Goal: Task Accomplishment & Management: Manage account settings

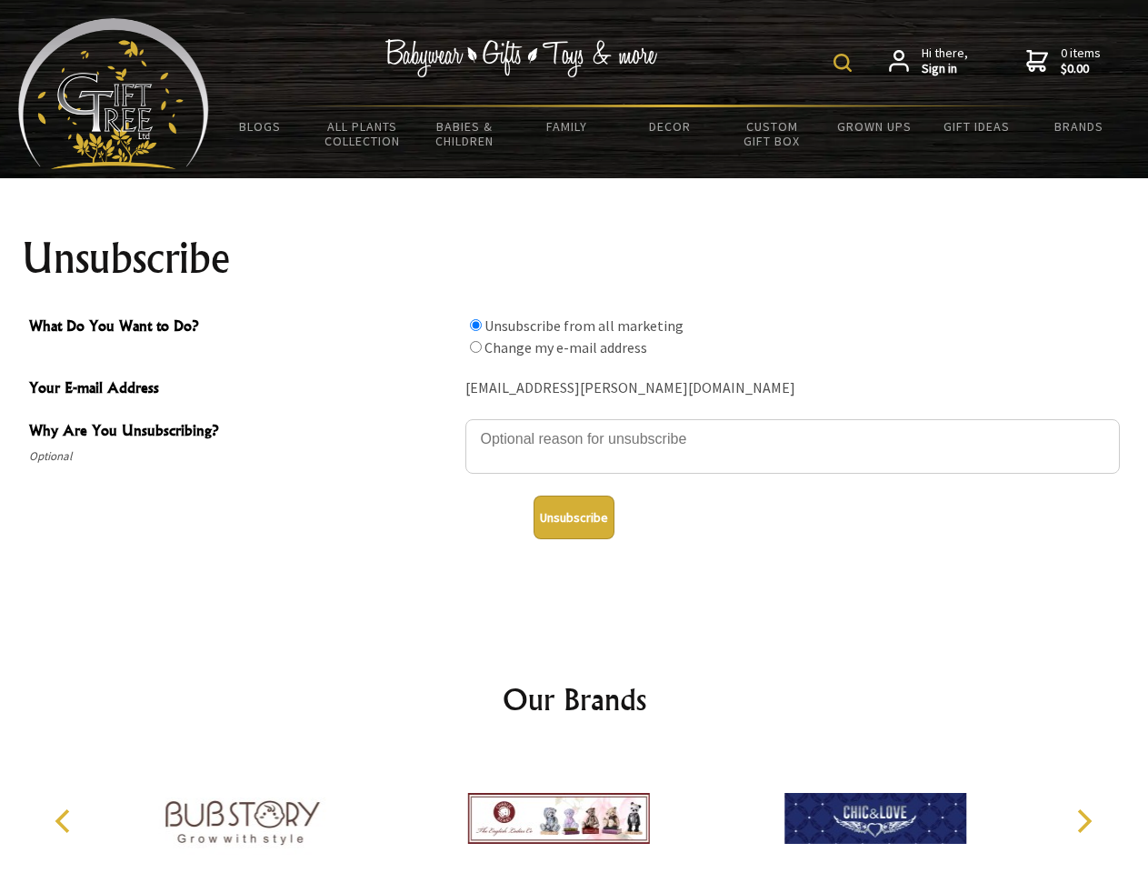
click at [846, 63] on img at bounding box center [843, 63] width 18 height 18
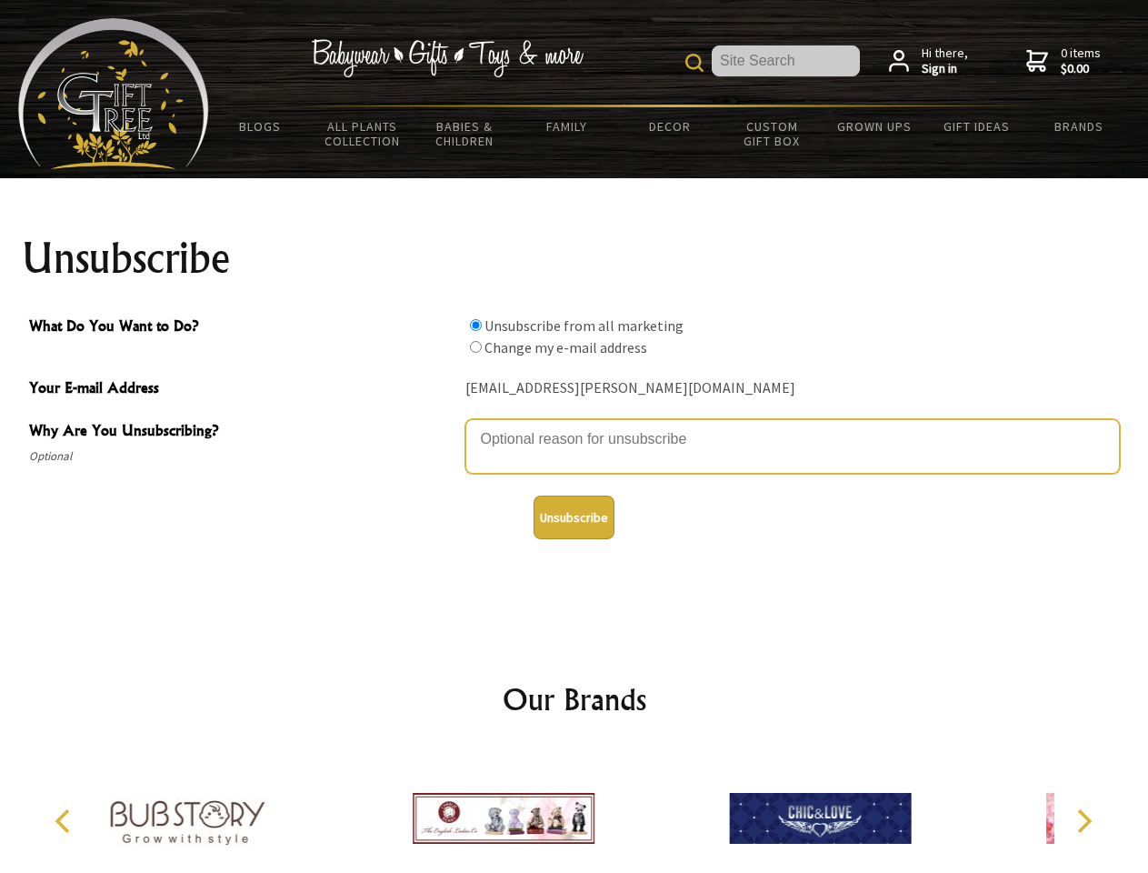
click at [575, 426] on textarea "Why Are You Unsubscribing?" at bounding box center [793, 446] width 655 height 55
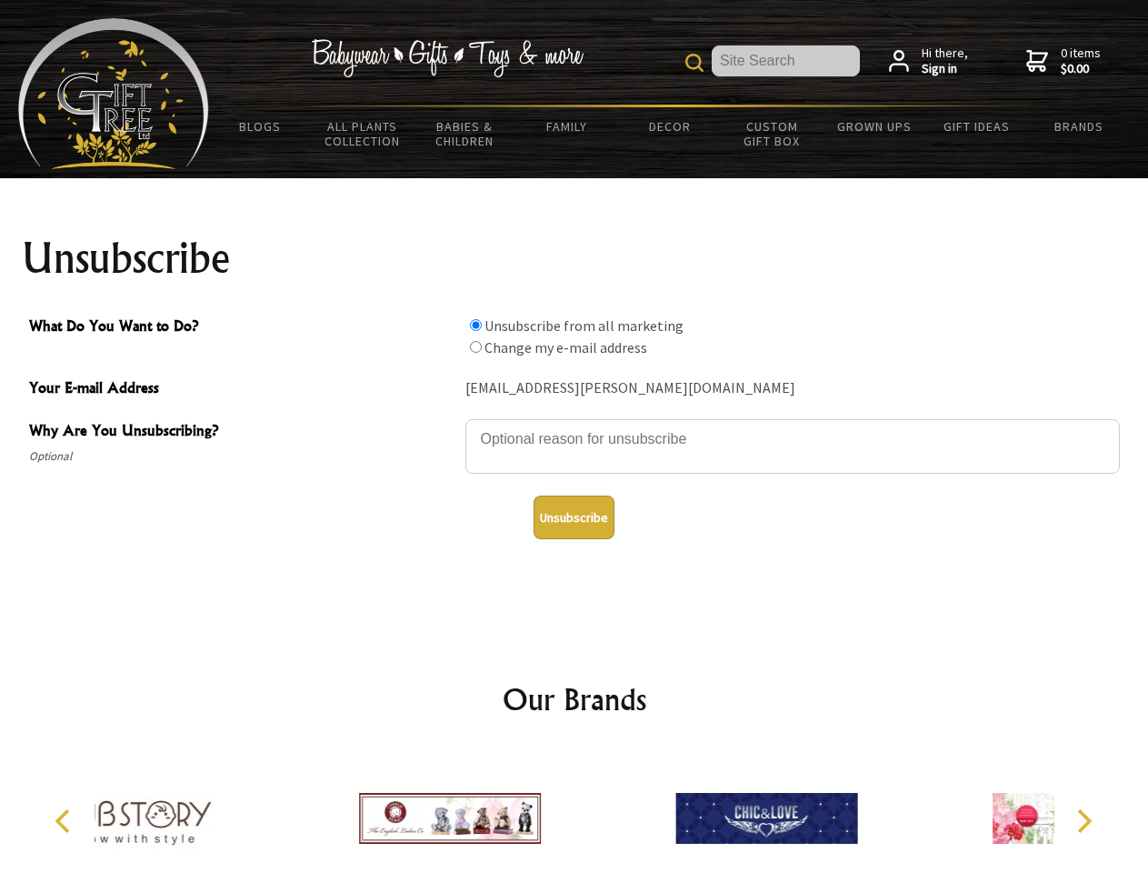
click at [476, 325] on input "What Do You Want to Do?" at bounding box center [476, 325] width 12 height 12
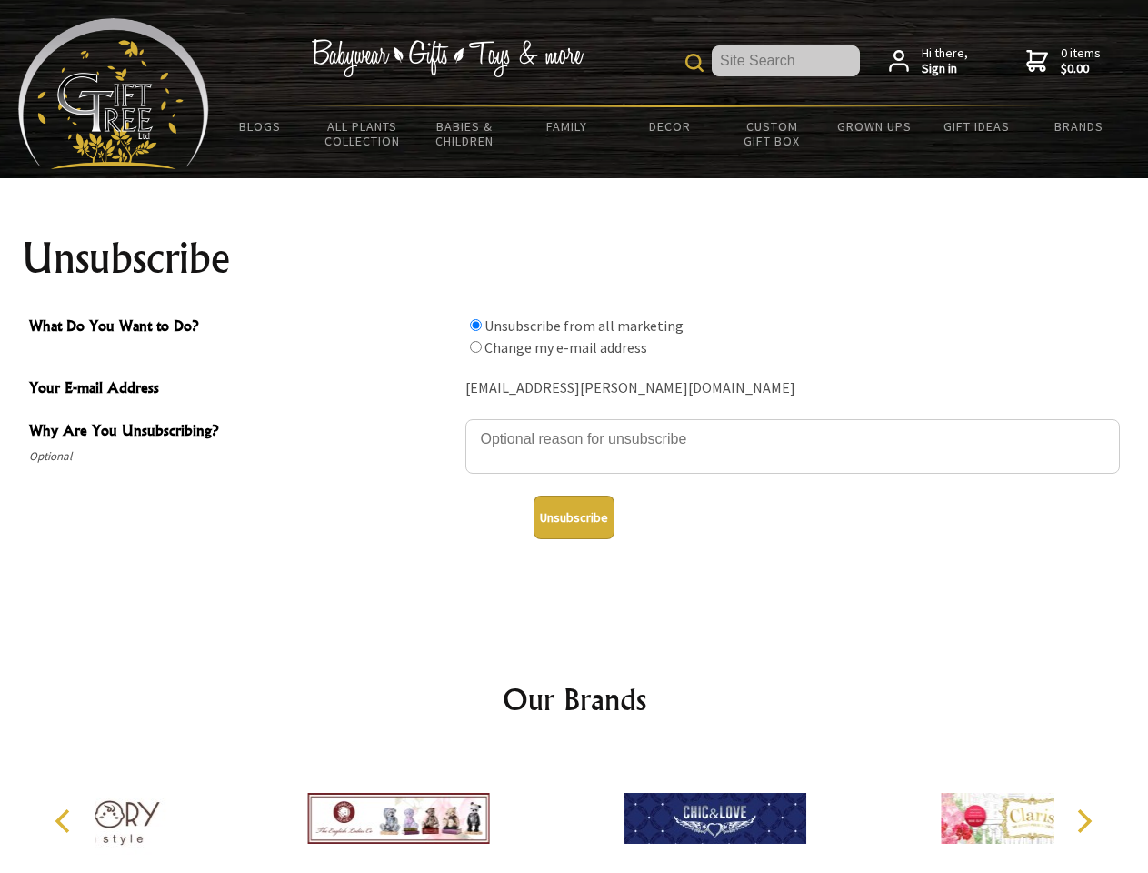
click at [476, 346] on input "What Do You Want to Do?" at bounding box center [476, 347] width 12 height 12
radio input "true"
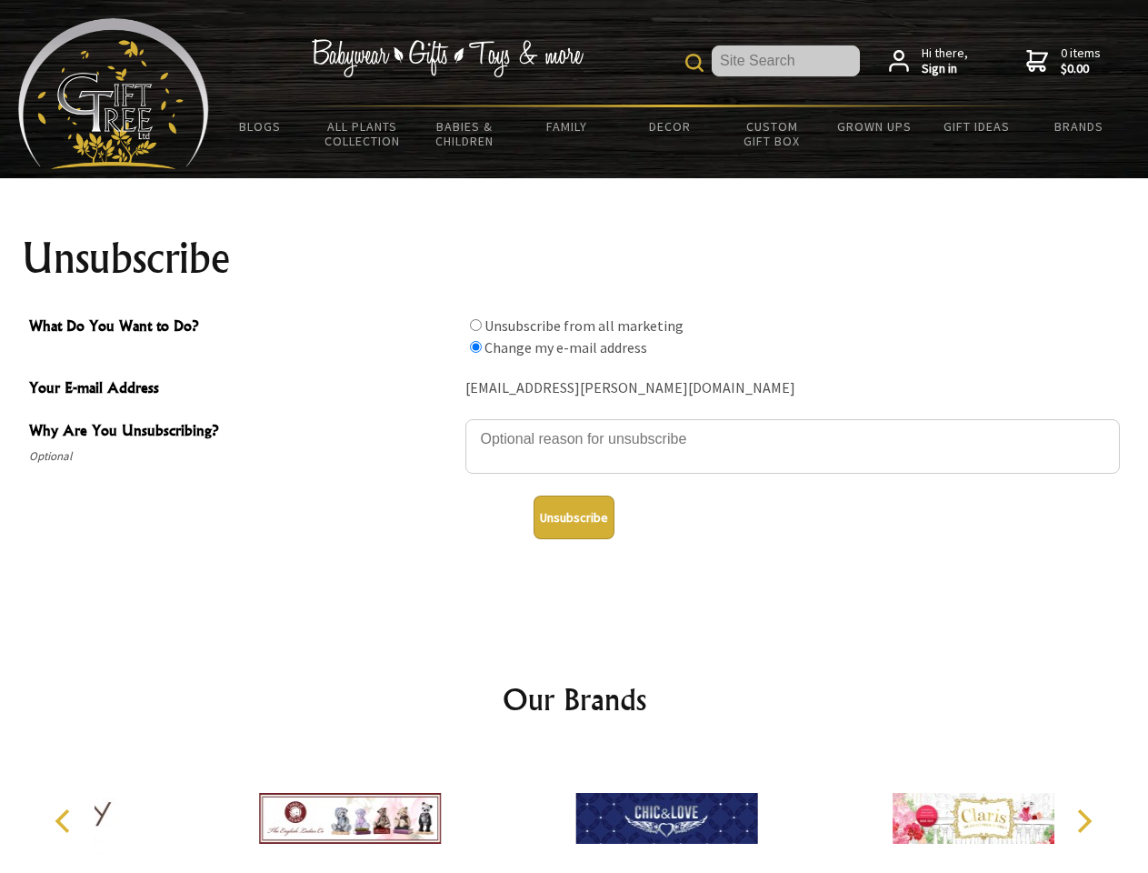
click at [574, 517] on button "Unsubscribe" at bounding box center [574, 518] width 81 height 44
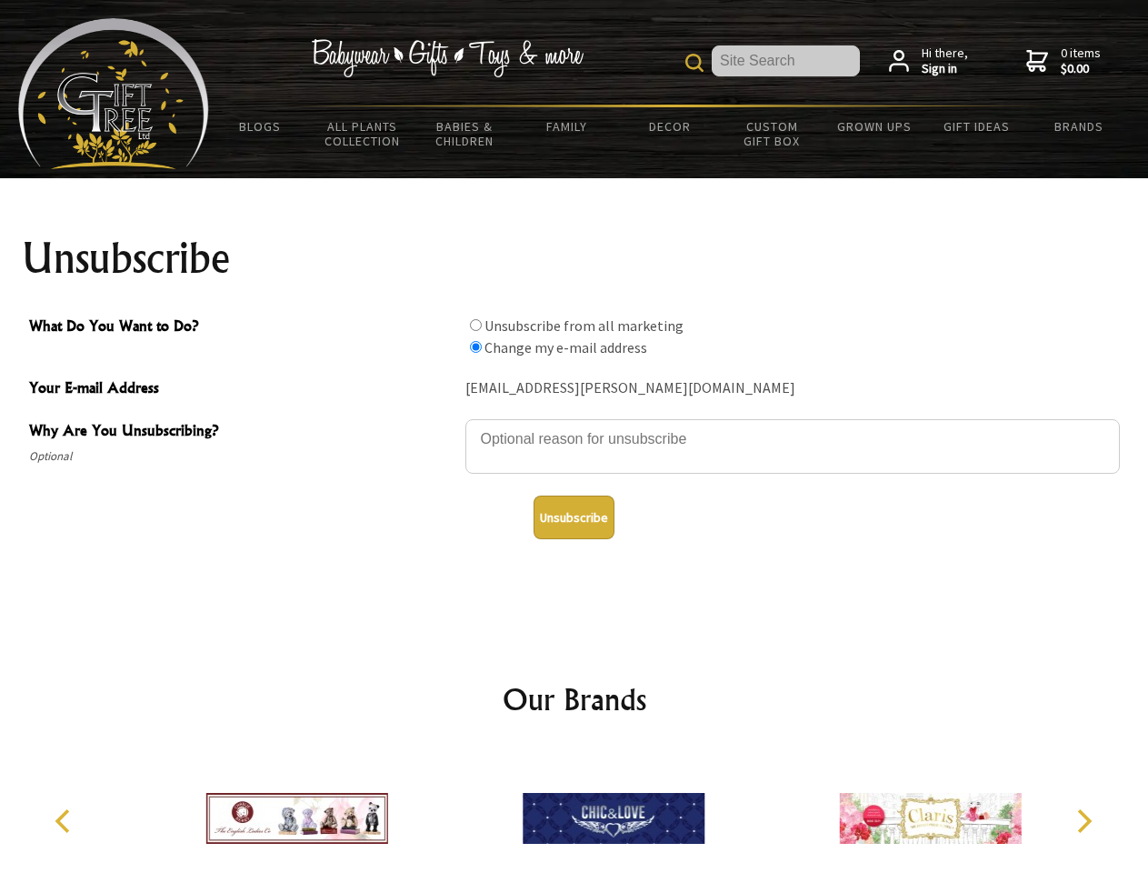
click at [65, 821] on icon "Previous" at bounding box center [65, 821] width 24 height 24
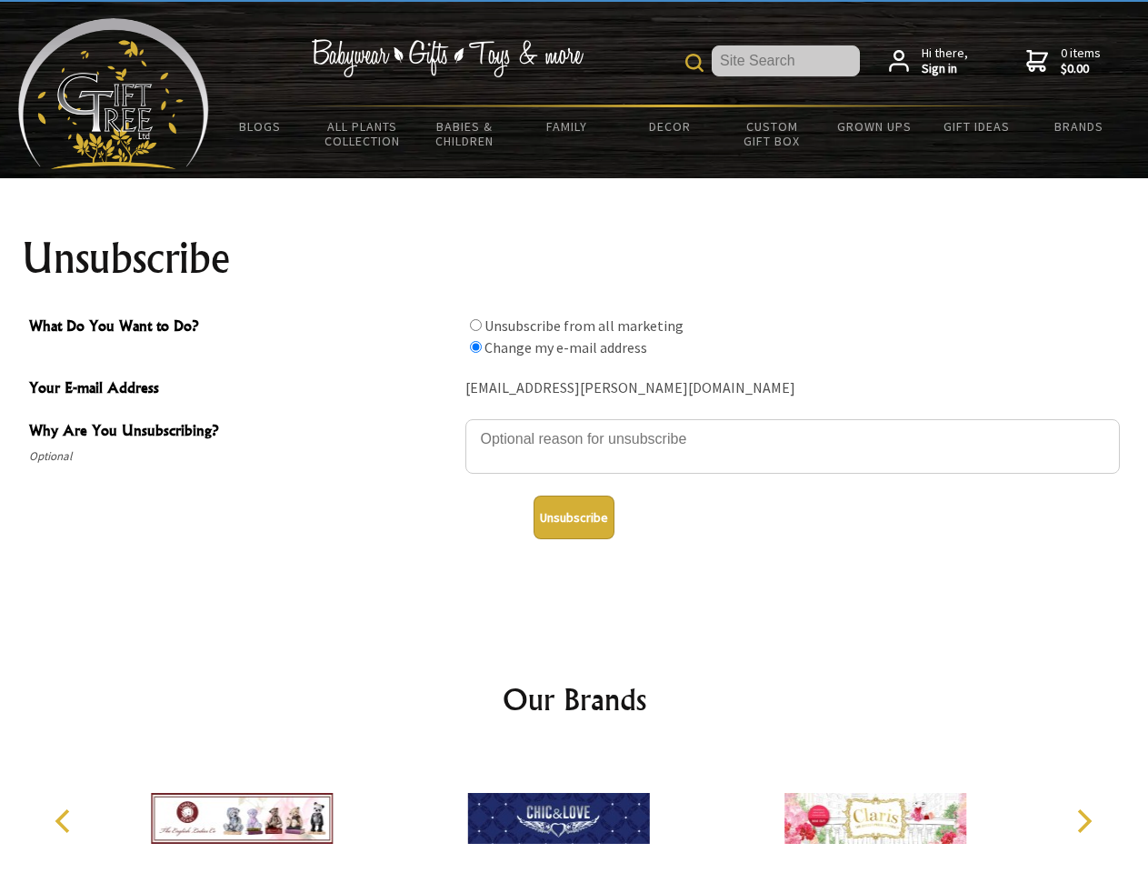
click at [1084, 821] on icon "Next" at bounding box center [1083, 821] width 24 height 24
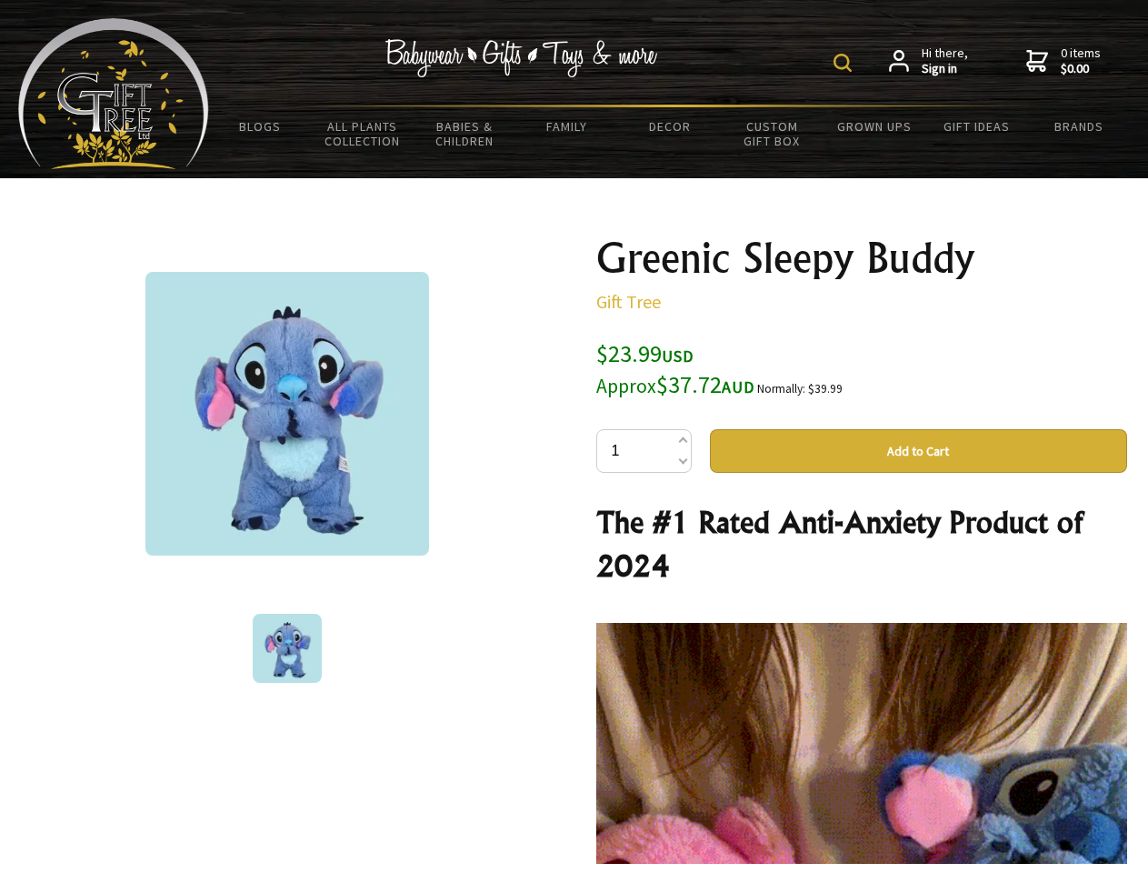
click at [846, 63] on img at bounding box center [843, 63] width 18 height 18
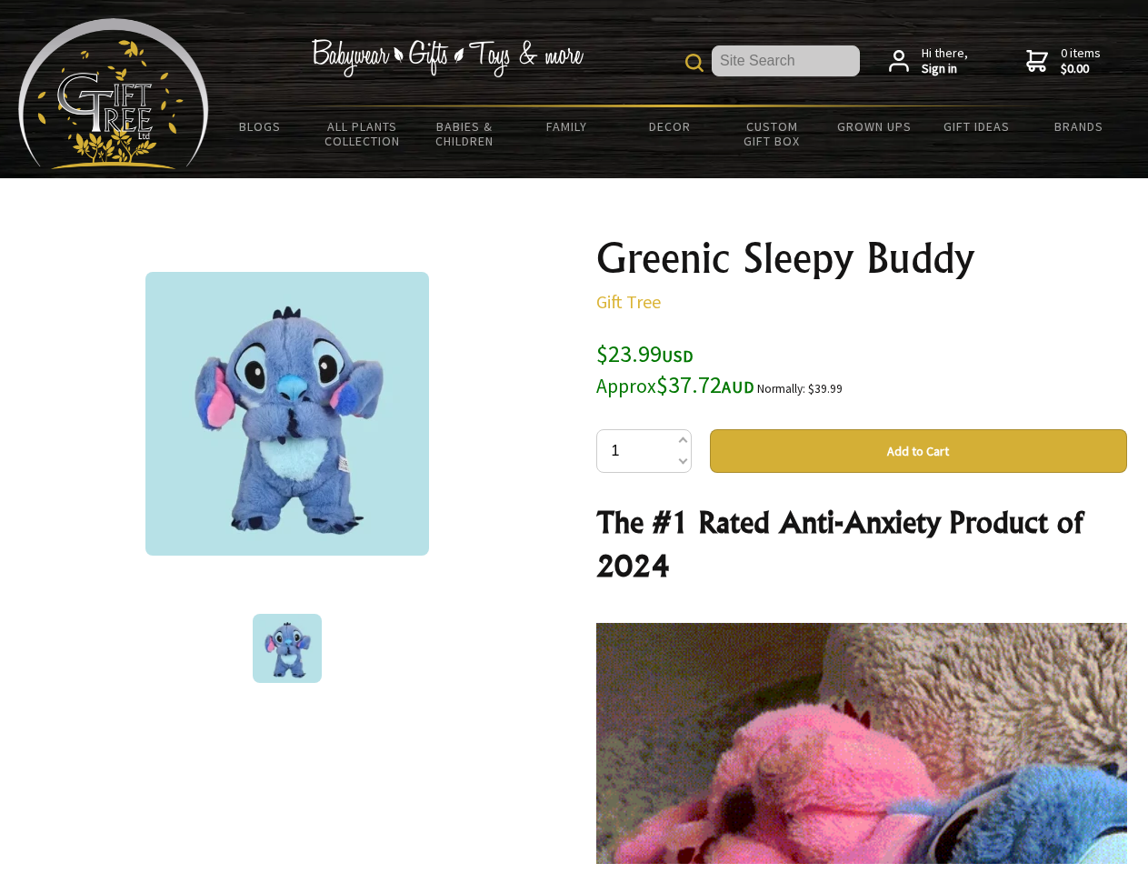
click at [287, 414] on img at bounding box center [287, 414] width 284 height 284
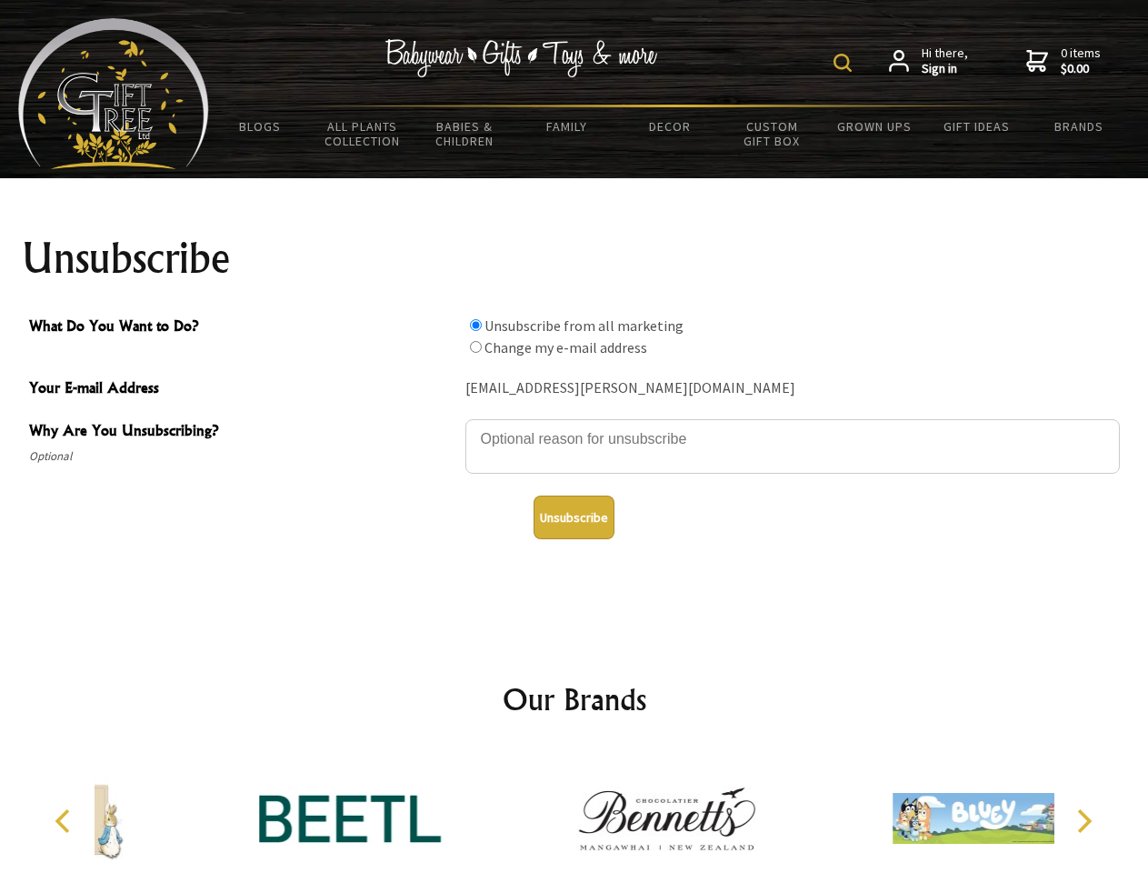
click at [846, 63] on img at bounding box center [843, 63] width 18 height 18
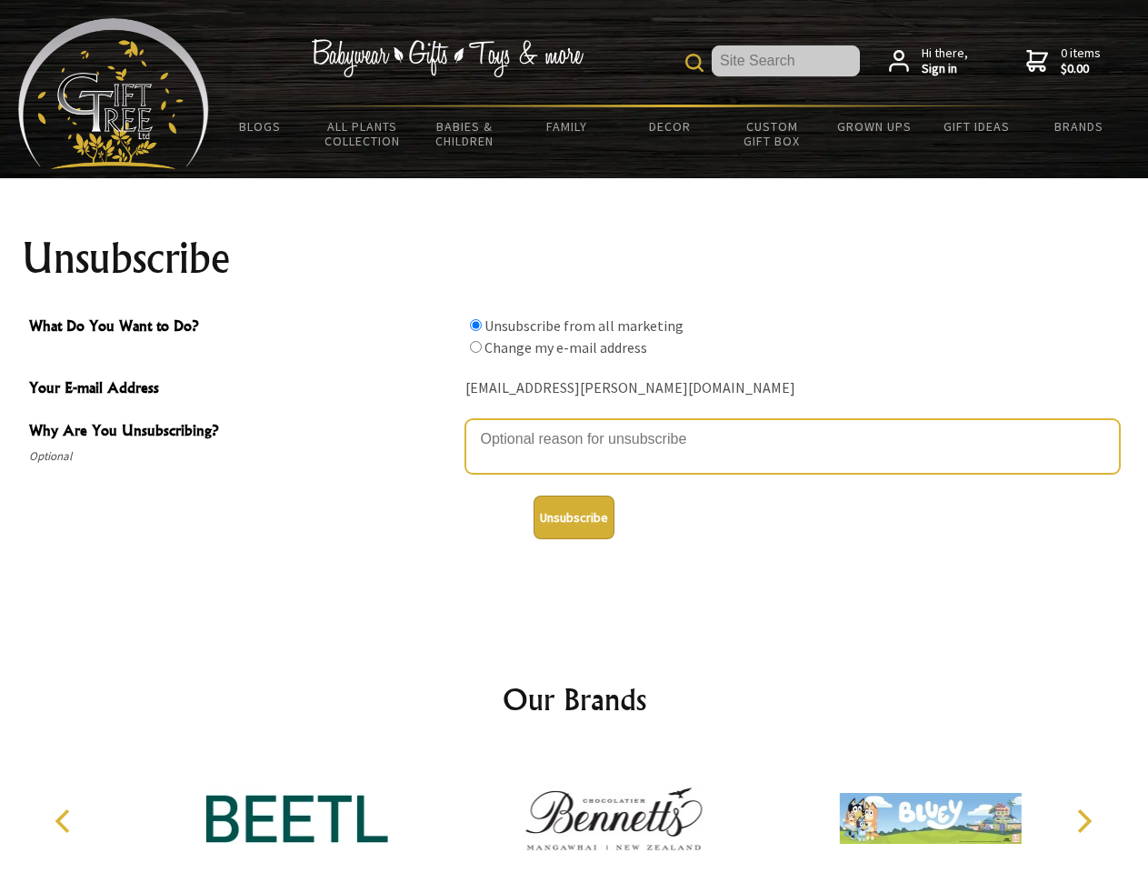
click at [575, 426] on textarea "Why Are You Unsubscribing?" at bounding box center [793, 446] width 655 height 55
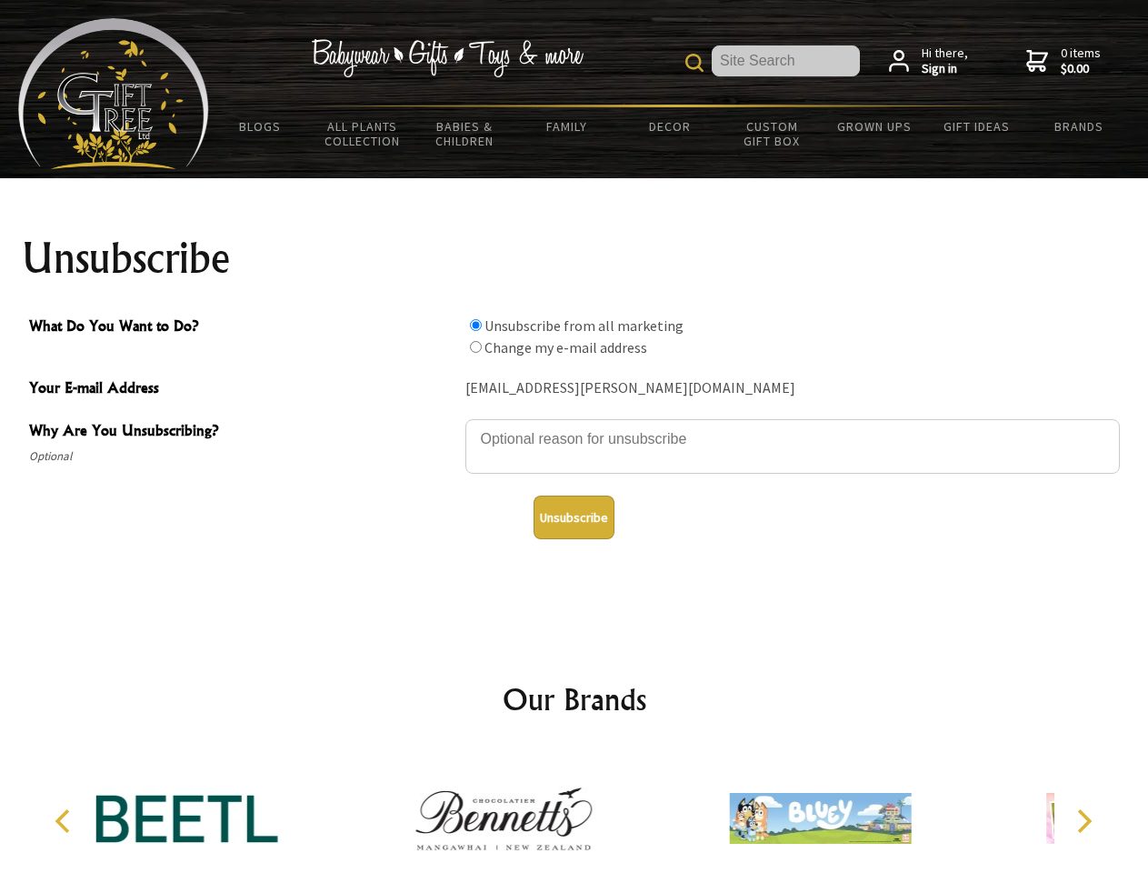
click at [476, 325] on input "What Do You Want to Do?" at bounding box center [476, 325] width 12 height 12
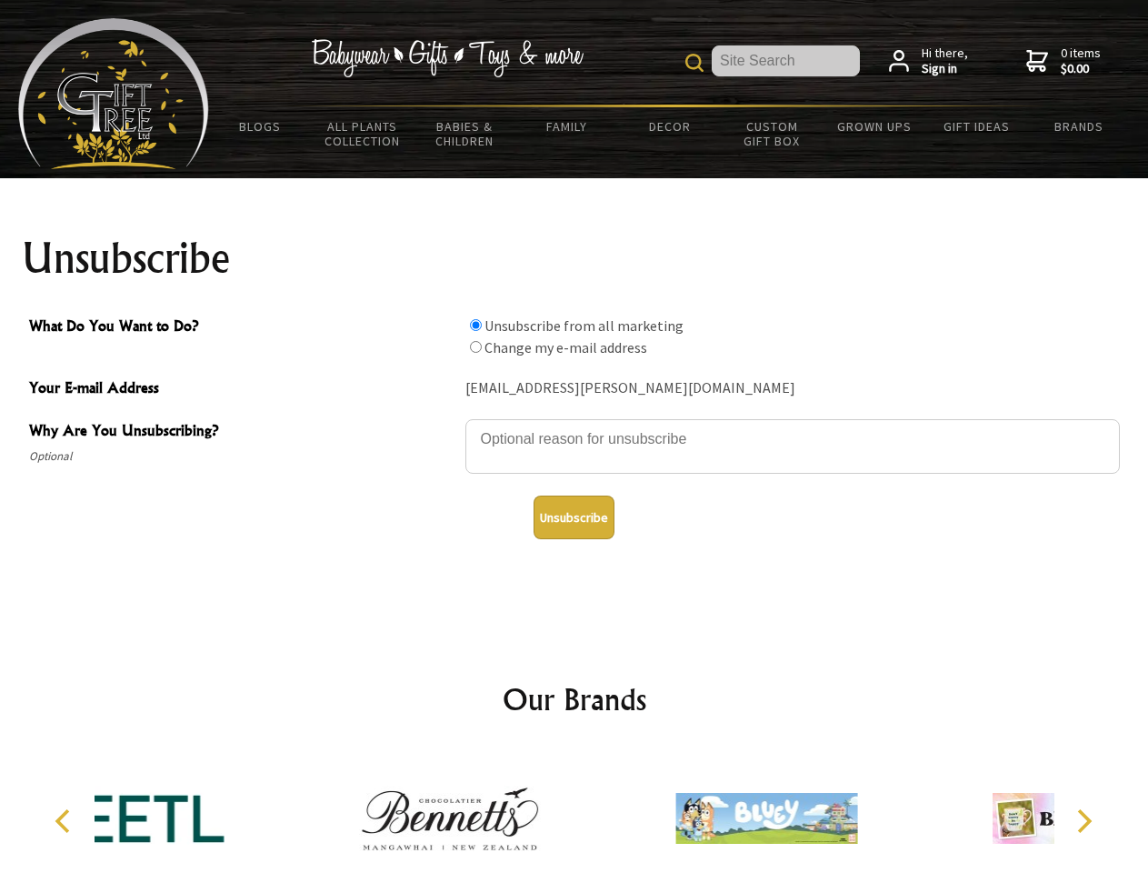
click at [476, 346] on input "What Do You Want to Do?" at bounding box center [476, 347] width 12 height 12
radio input "true"
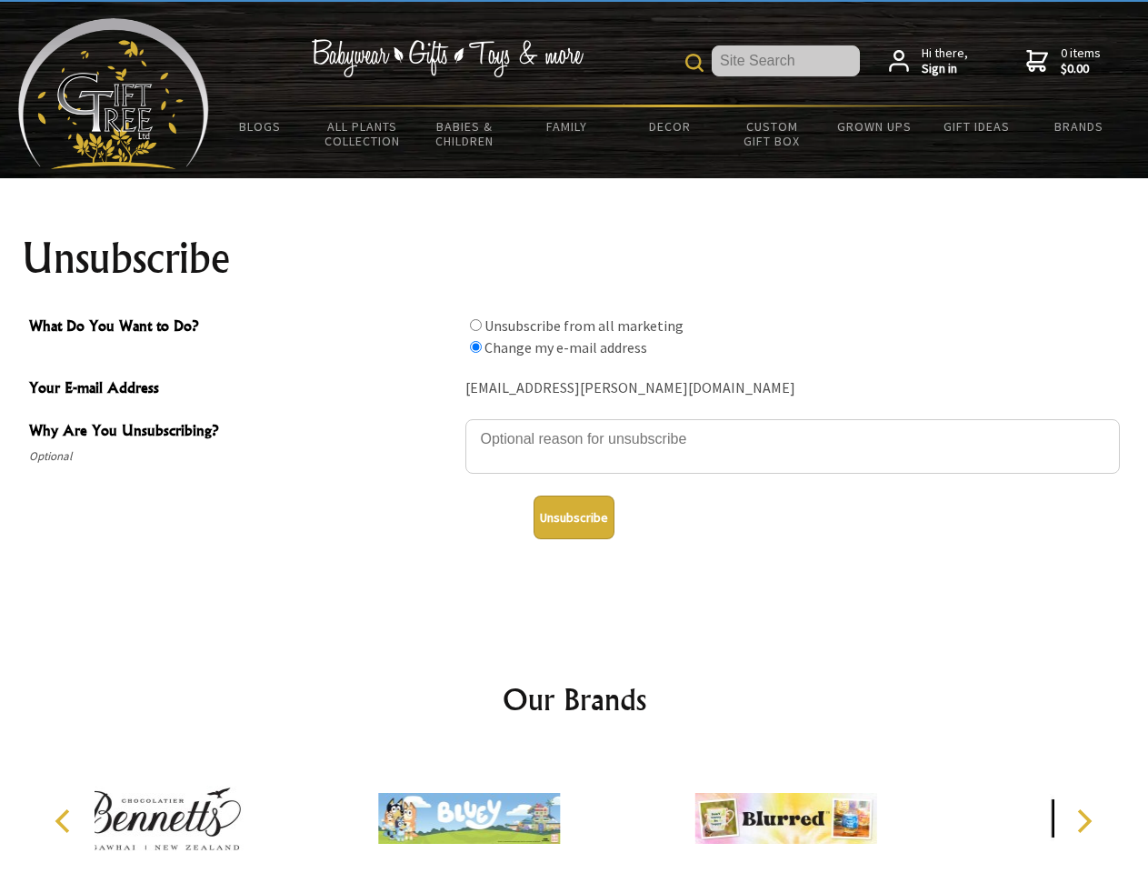
click at [574, 517] on button "Unsubscribe" at bounding box center [574, 518] width 81 height 44
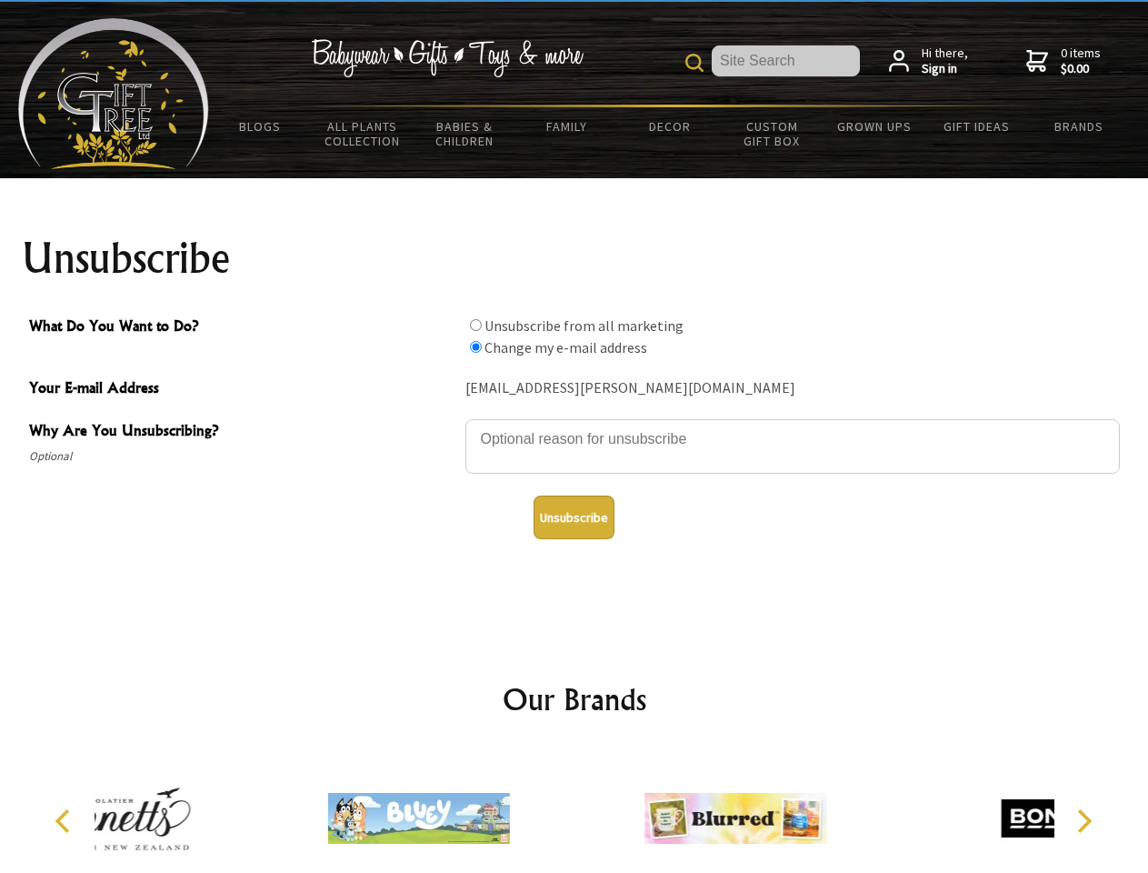
click at [575, 811] on div at bounding box center [418, 821] width 316 height 142
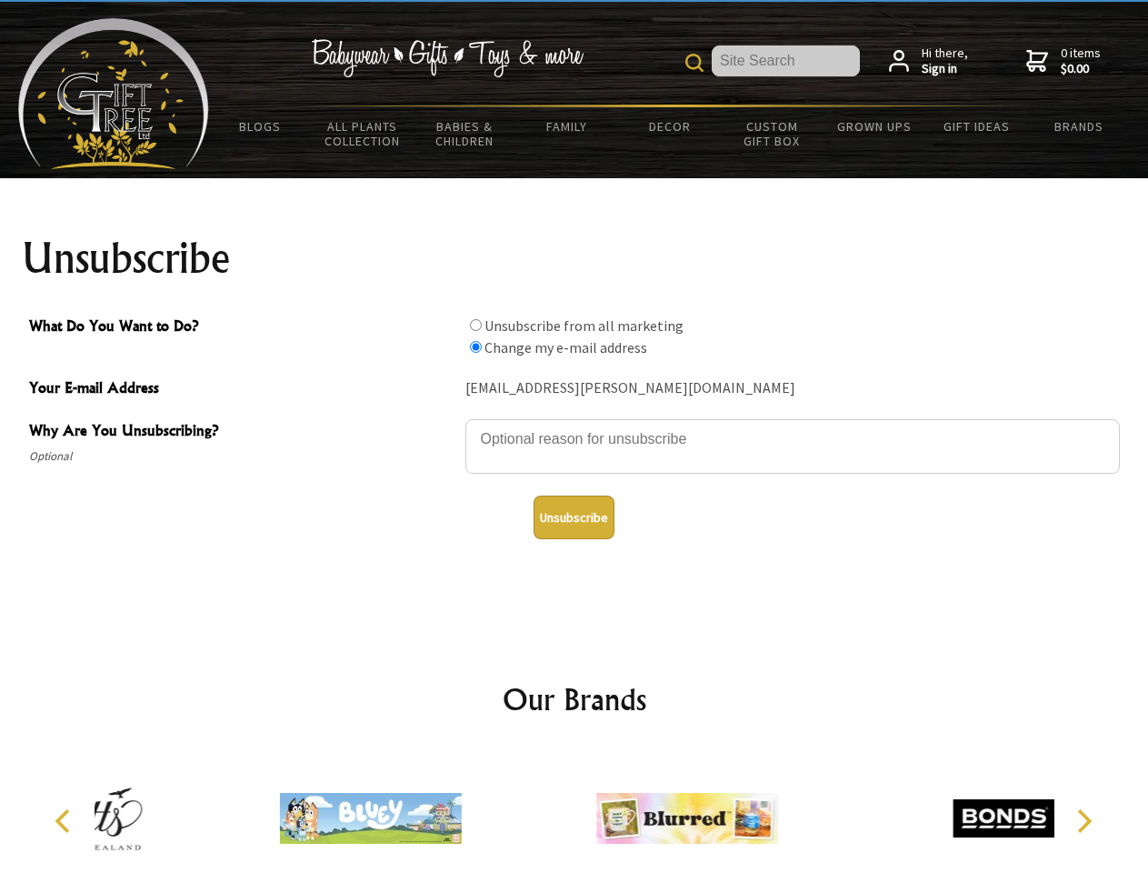
click at [65, 821] on icon "Previous" at bounding box center [65, 821] width 24 height 24
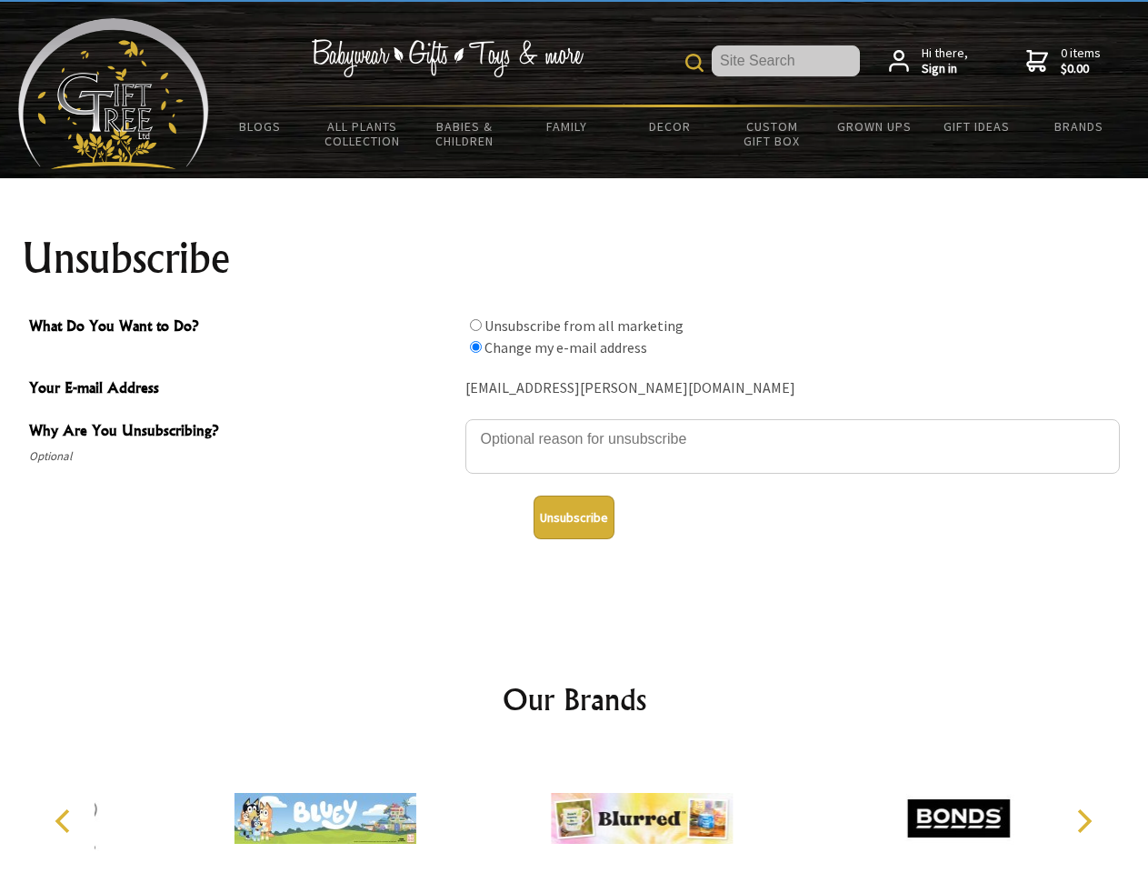
click at [1084, 821] on icon "Next" at bounding box center [1083, 821] width 24 height 24
